Goal: Task Accomplishment & Management: Use online tool/utility

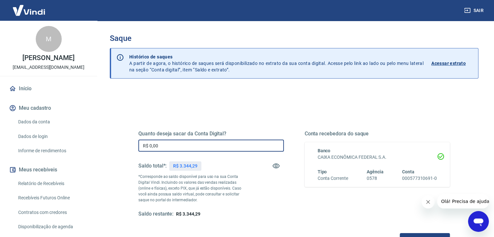
click at [177, 145] on input "R$ 0,00" at bounding box center [210, 146] width 145 height 12
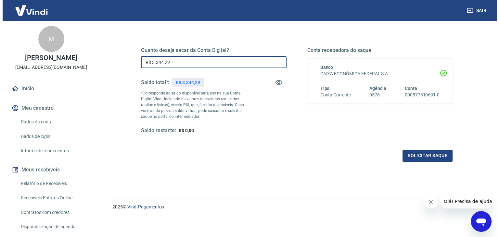
scroll to position [84, 0]
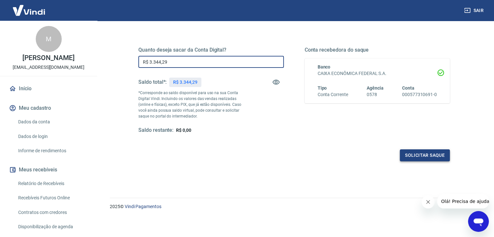
type input "R$ 3.344,29"
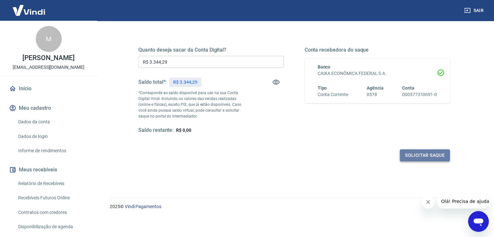
click at [409, 152] on button "Solicitar saque" at bounding box center [425, 155] width 50 height 12
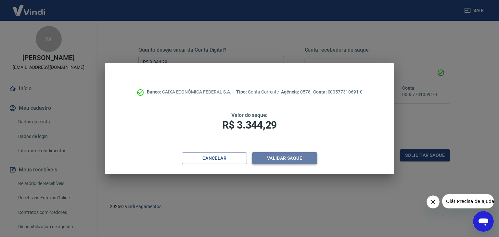
click at [302, 158] on button "Validar saque" at bounding box center [284, 158] width 65 height 12
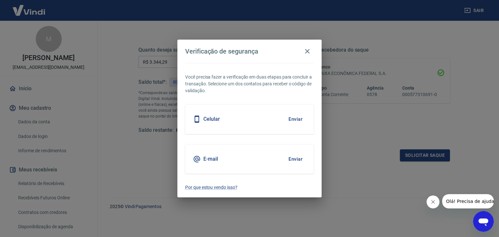
click at [295, 159] on button "Enviar" at bounding box center [295, 159] width 21 height 14
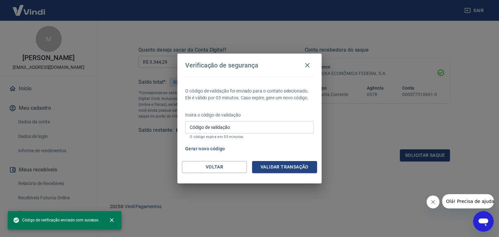
click at [256, 127] on input "Código de validação" at bounding box center [249, 127] width 129 height 12
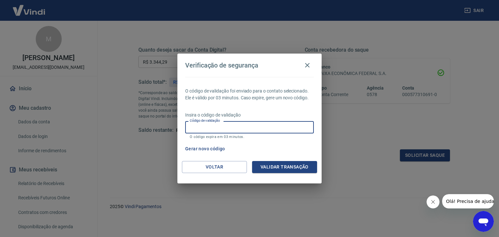
paste input "609362"
type input "609362"
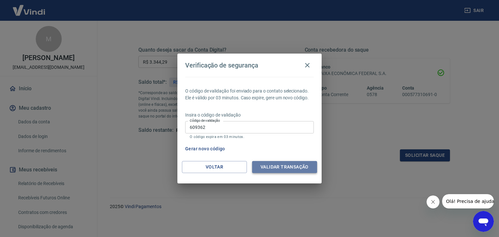
click at [280, 168] on button "Validar transação" at bounding box center [284, 167] width 65 height 12
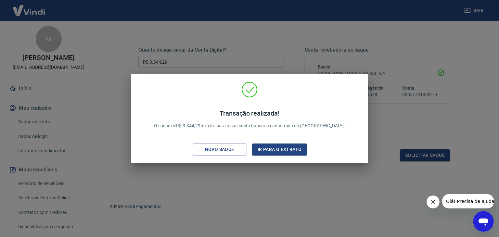
click at [462, 151] on div "Transação realizada! O saque de R$ 3.344,29 foi feito para a sua conta bancária…" at bounding box center [249, 118] width 499 height 237
